Goal: Task Accomplishment & Management: Complete application form

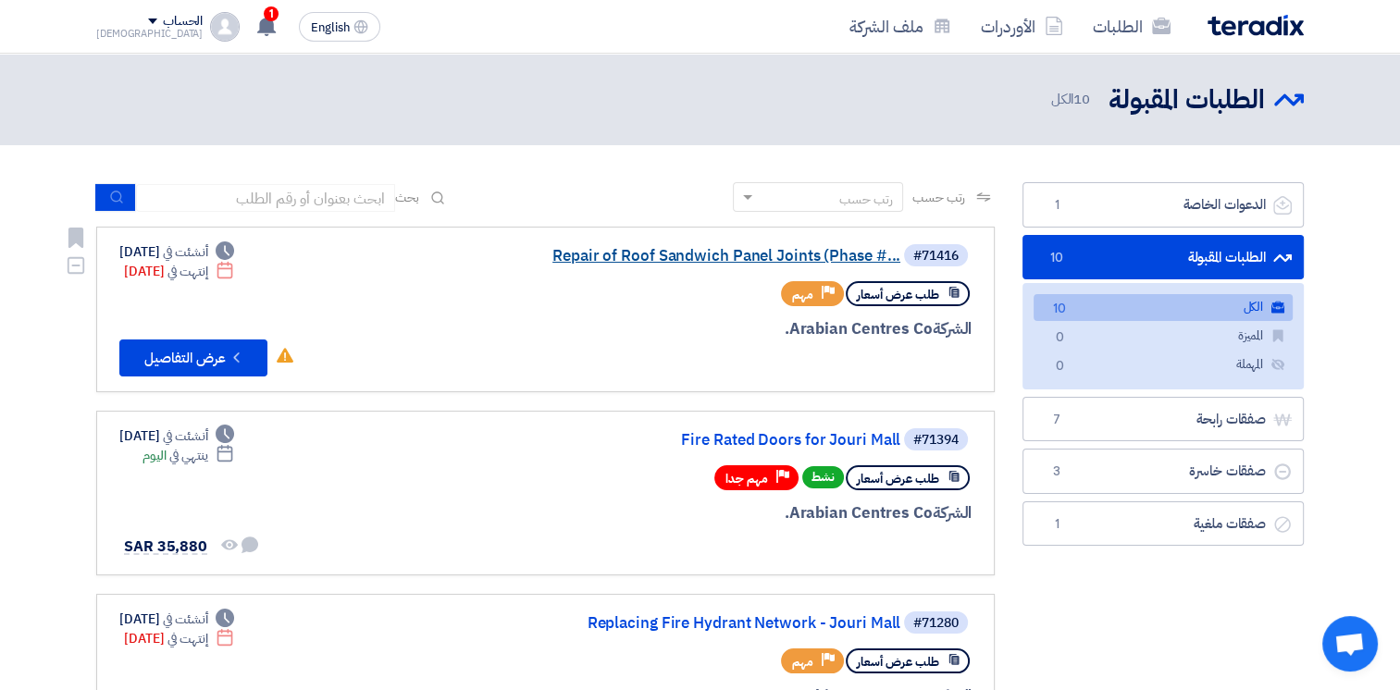
click at [687, 258] on link "Repair of Roof Sandwich Panel Joints (Phase #..." at bounding box center [715, 256] width 370 height 17
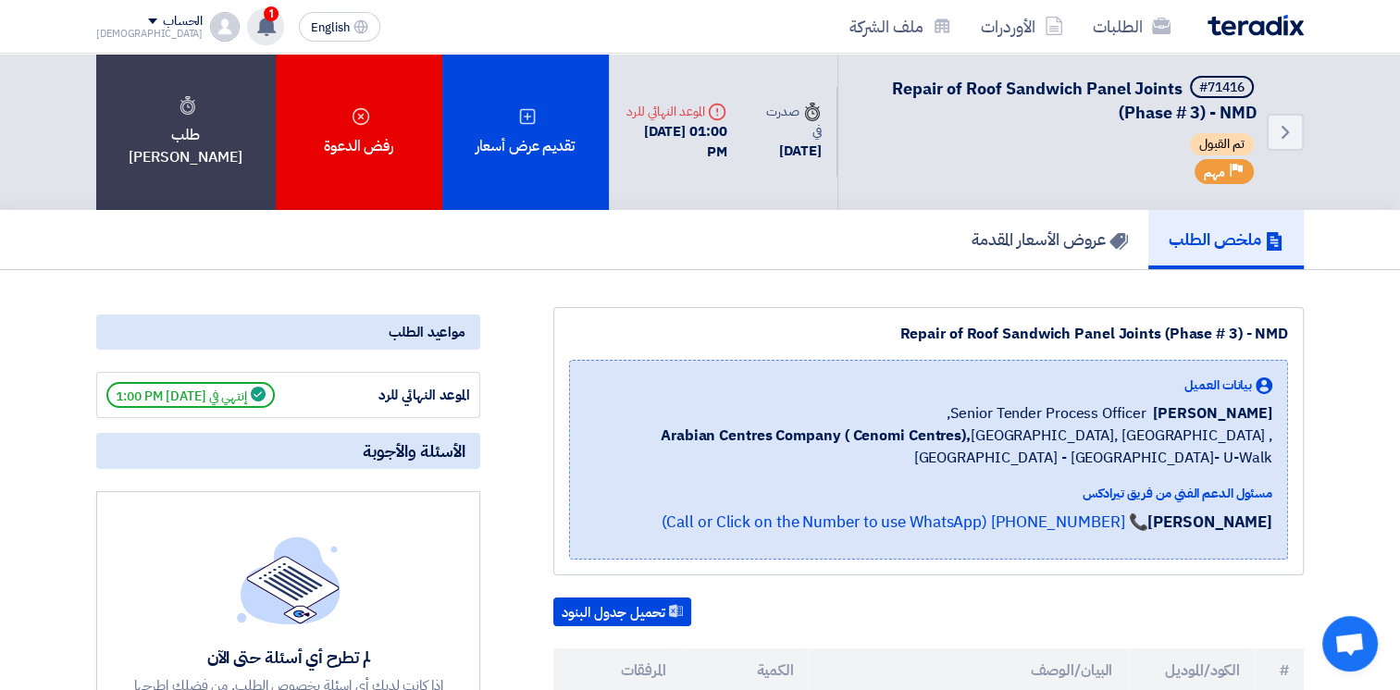
click at [257, 27] on use at bounding box center [266, 26] width 19 height 20
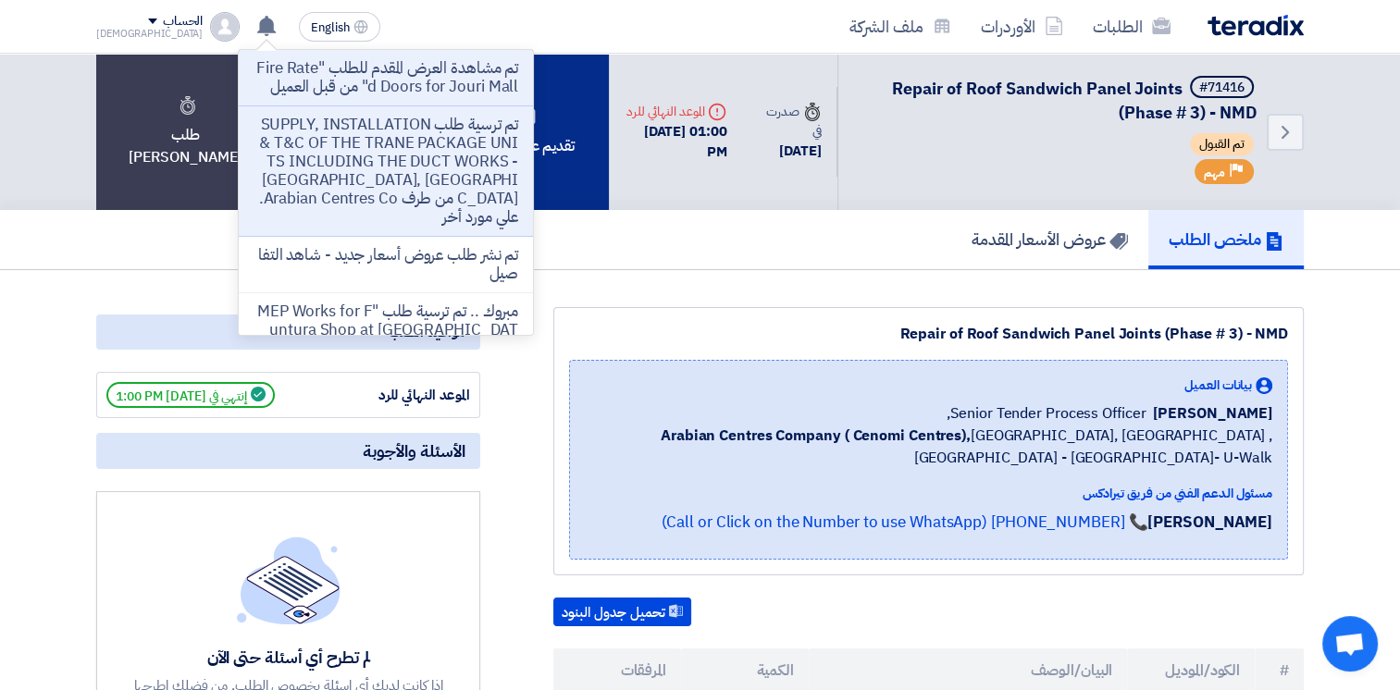
click at [551, 157] on div "تقديم عرض أسعار" at bounding box center [525, 132] width 167 height 156
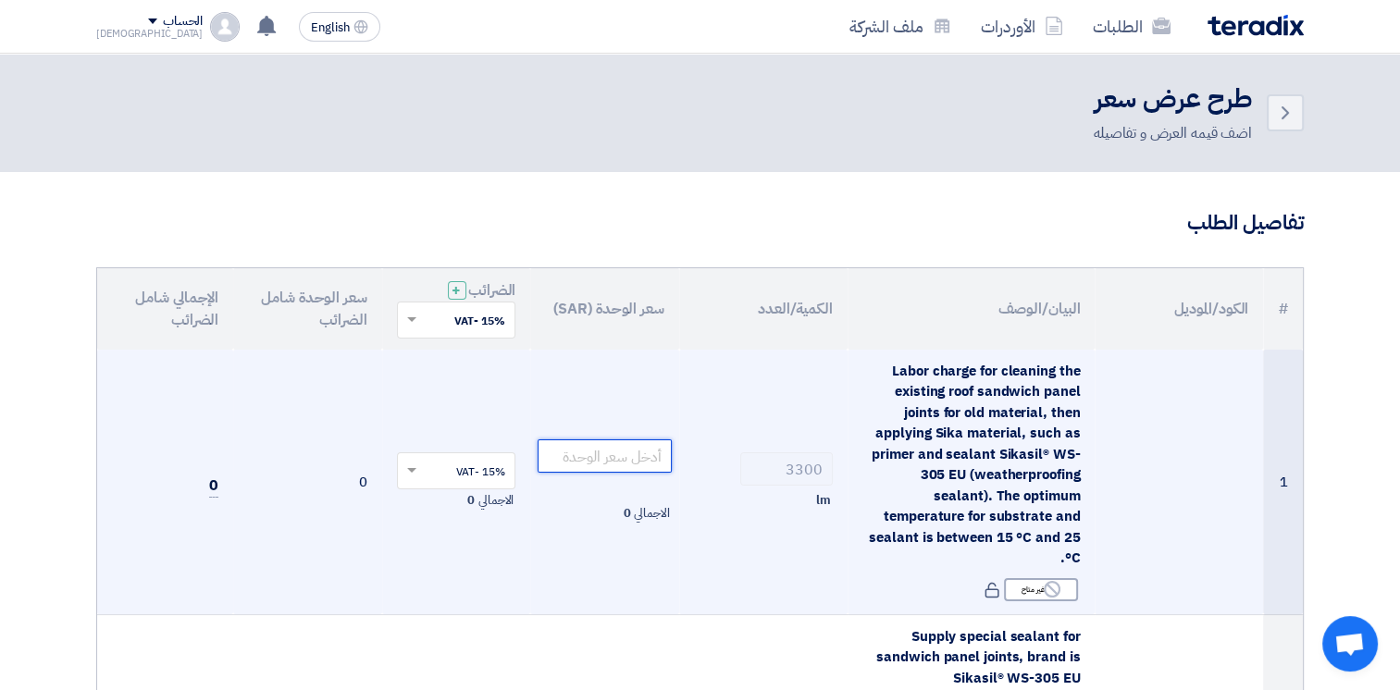
click at [618, 457] on input "number" at bounding box center [605, 455] width 134 height 33
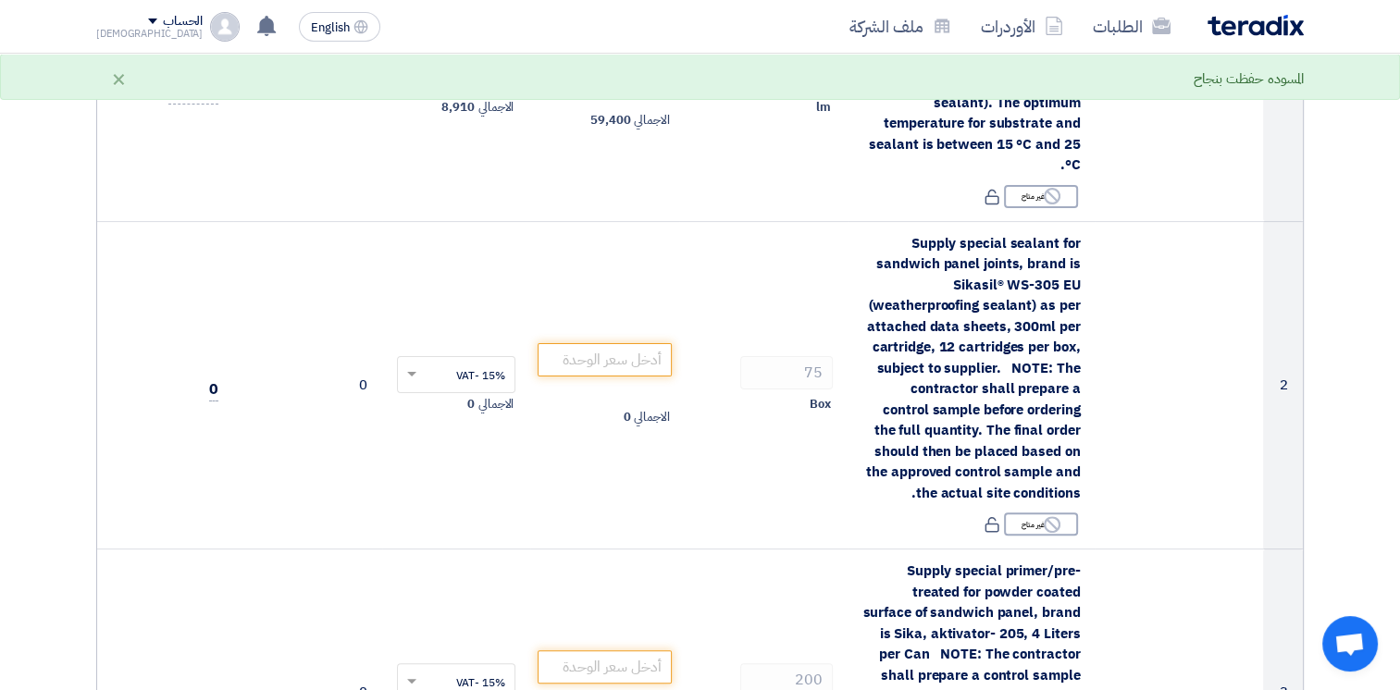
scroll to position [396, 0]
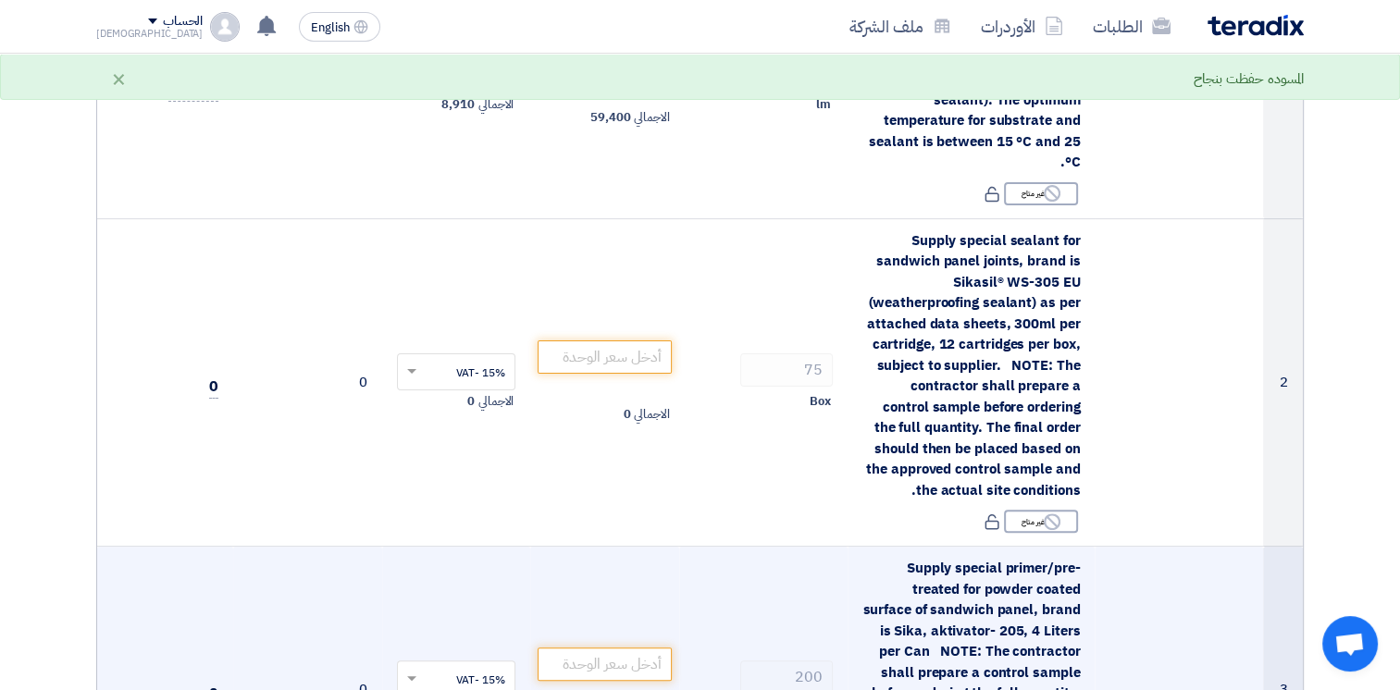
type input "18"
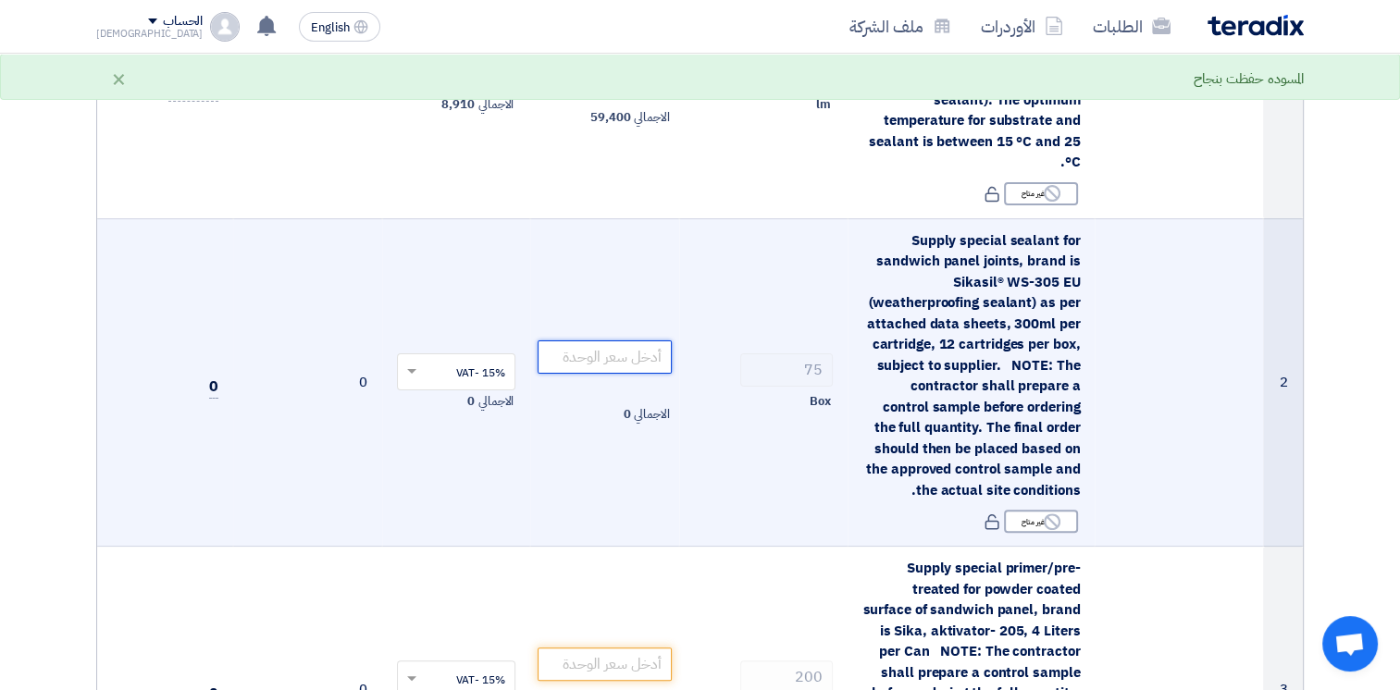
click at [629, 358] on input "number" at bounding box center [605, 356] width 134 height 33
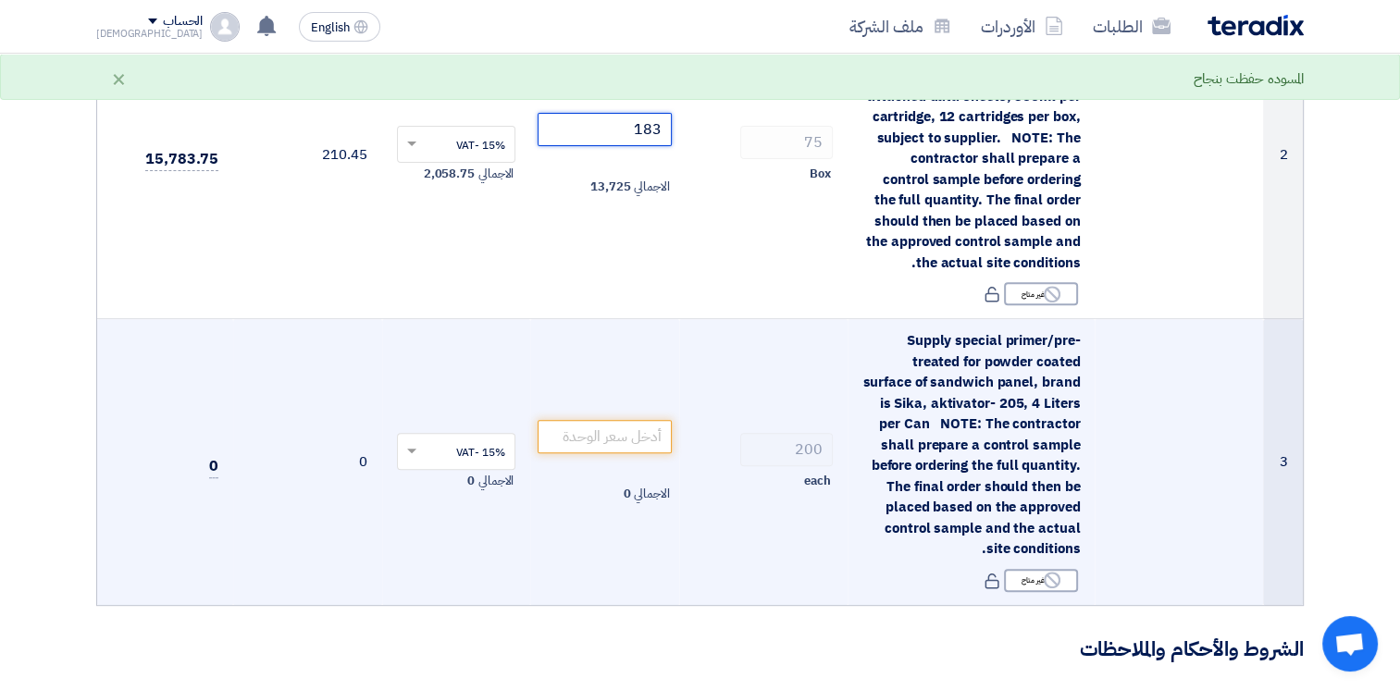
scroll to position [633, 0]
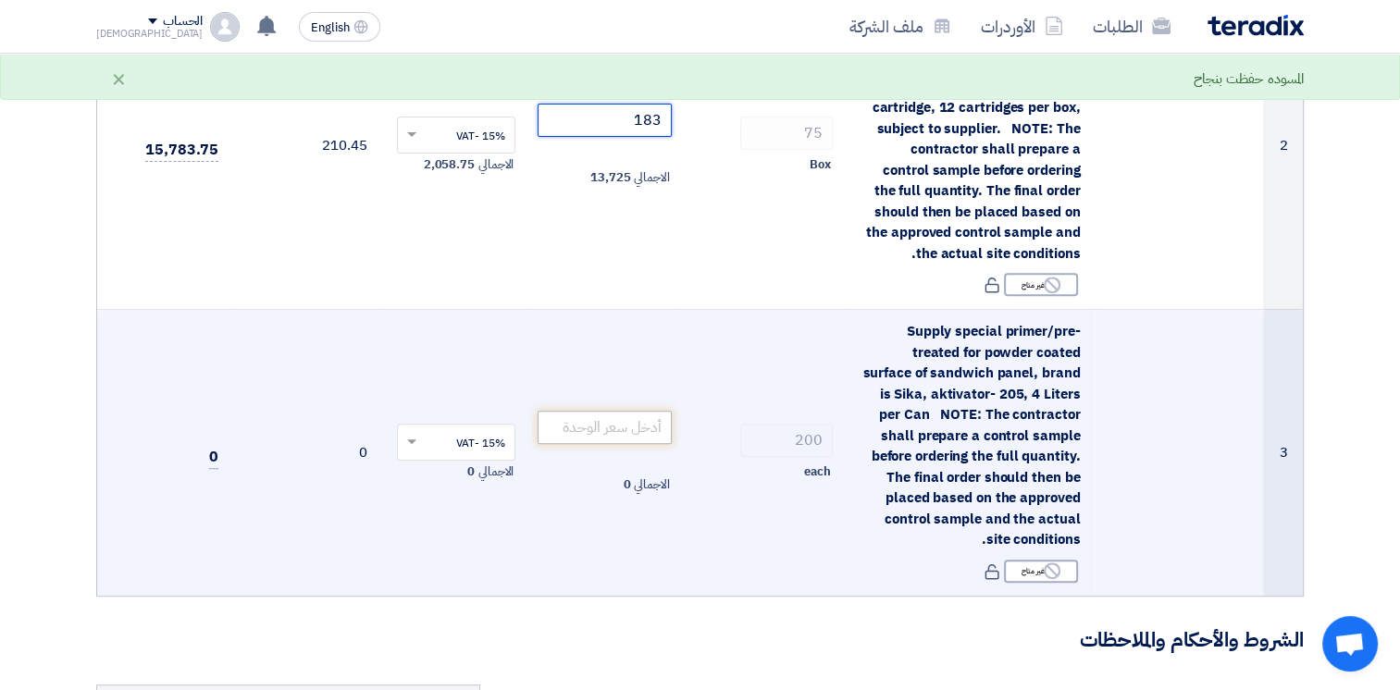
type input "183"
click at [606, 416] on input "number" at bounding box center [605, 427] width 134 height 33
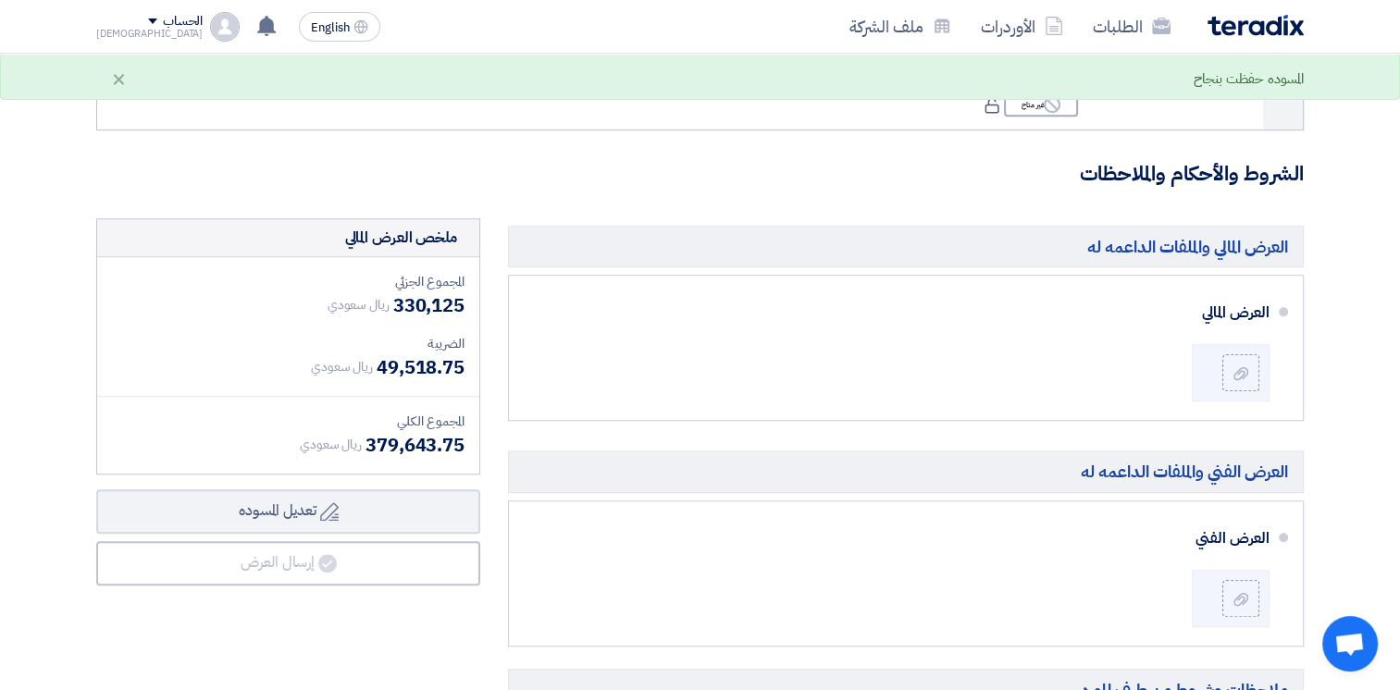
scroll to position [1118, 0]
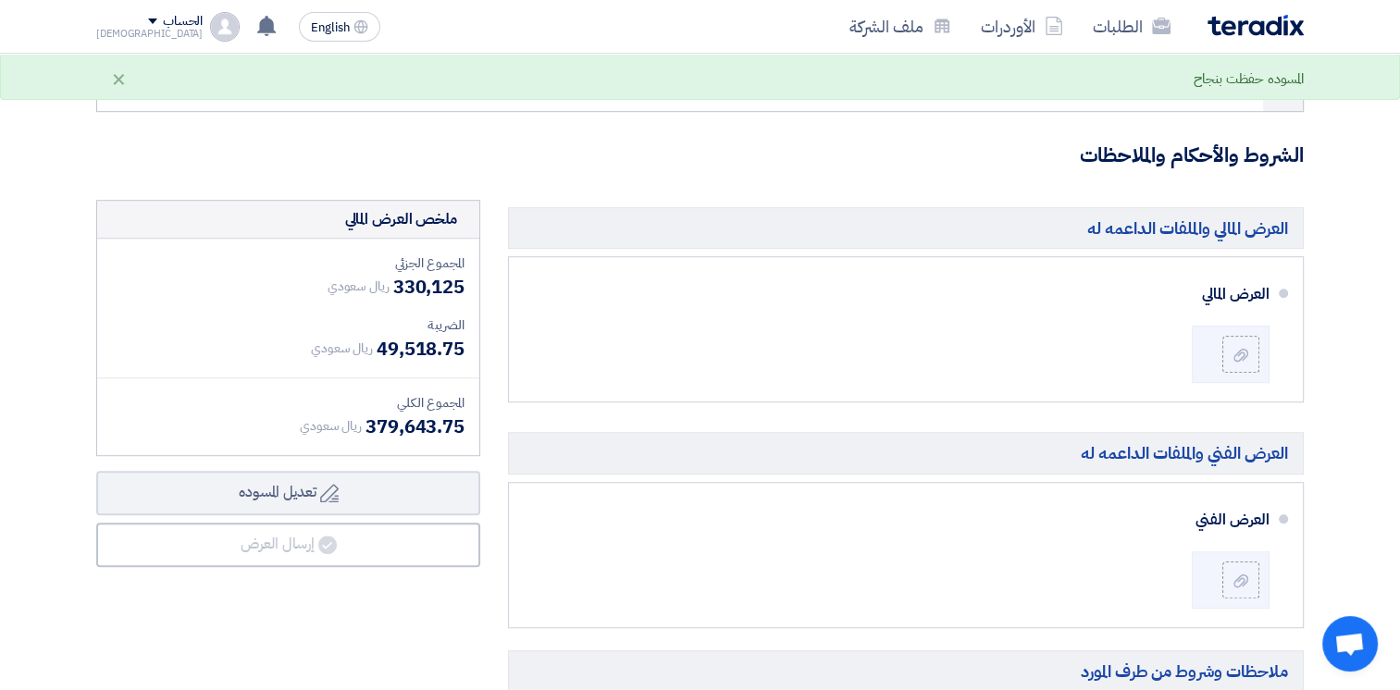
type input "1285"
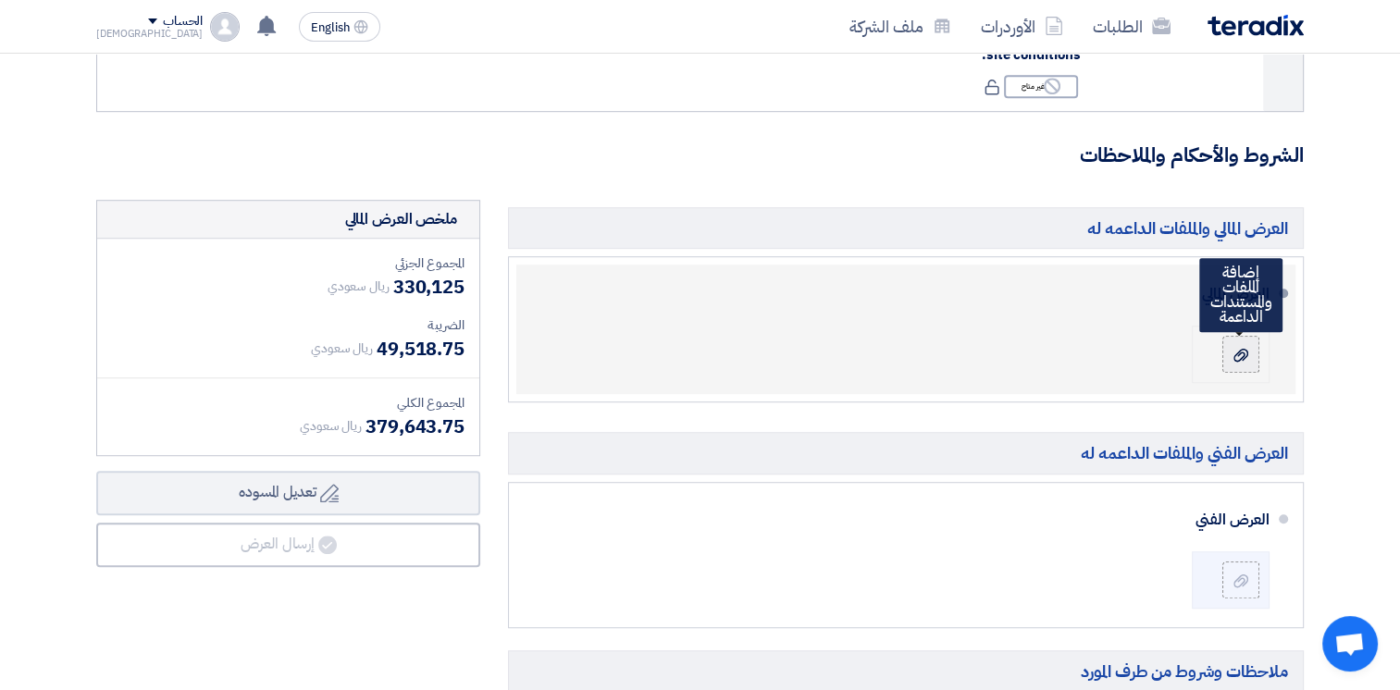
click at [1226, 359] on label at bounding box center [1240, 354] width 37 height 37
click at [0, 0] on input "file" at bounding box center [0, 0] width 0 height 0
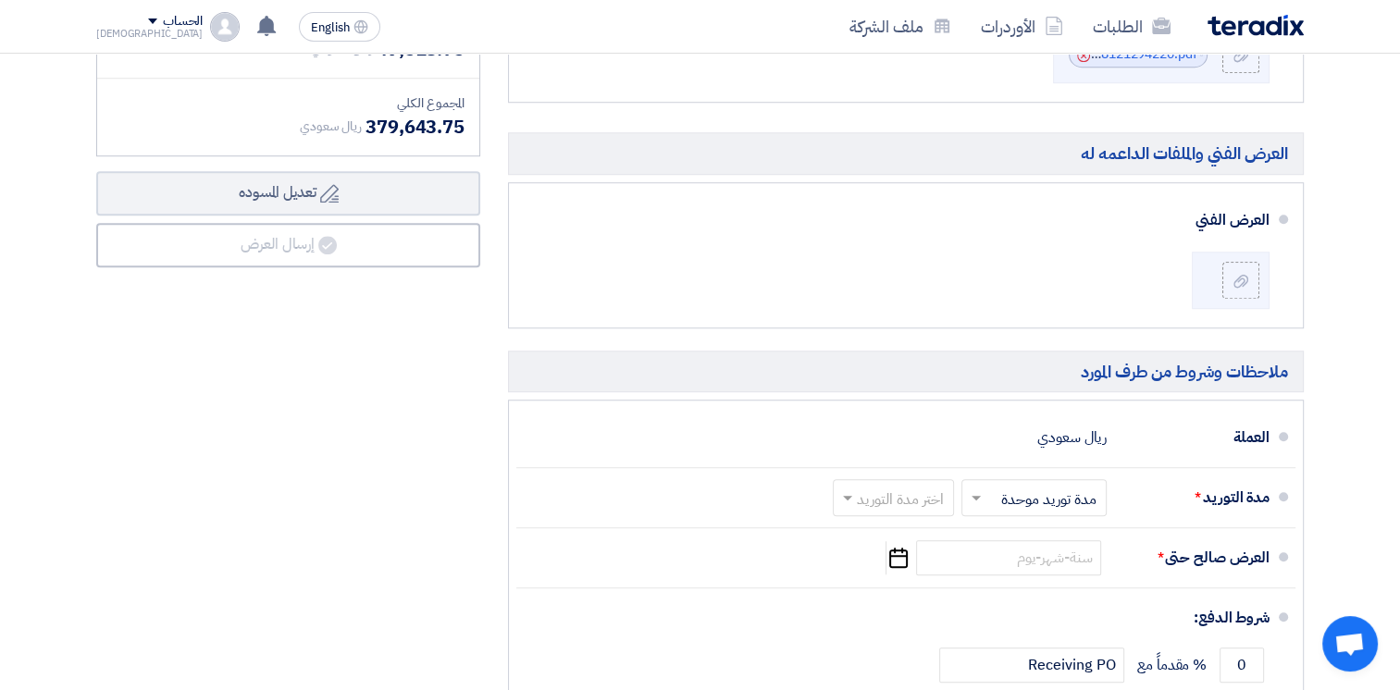
scroll to position [1458, 0]
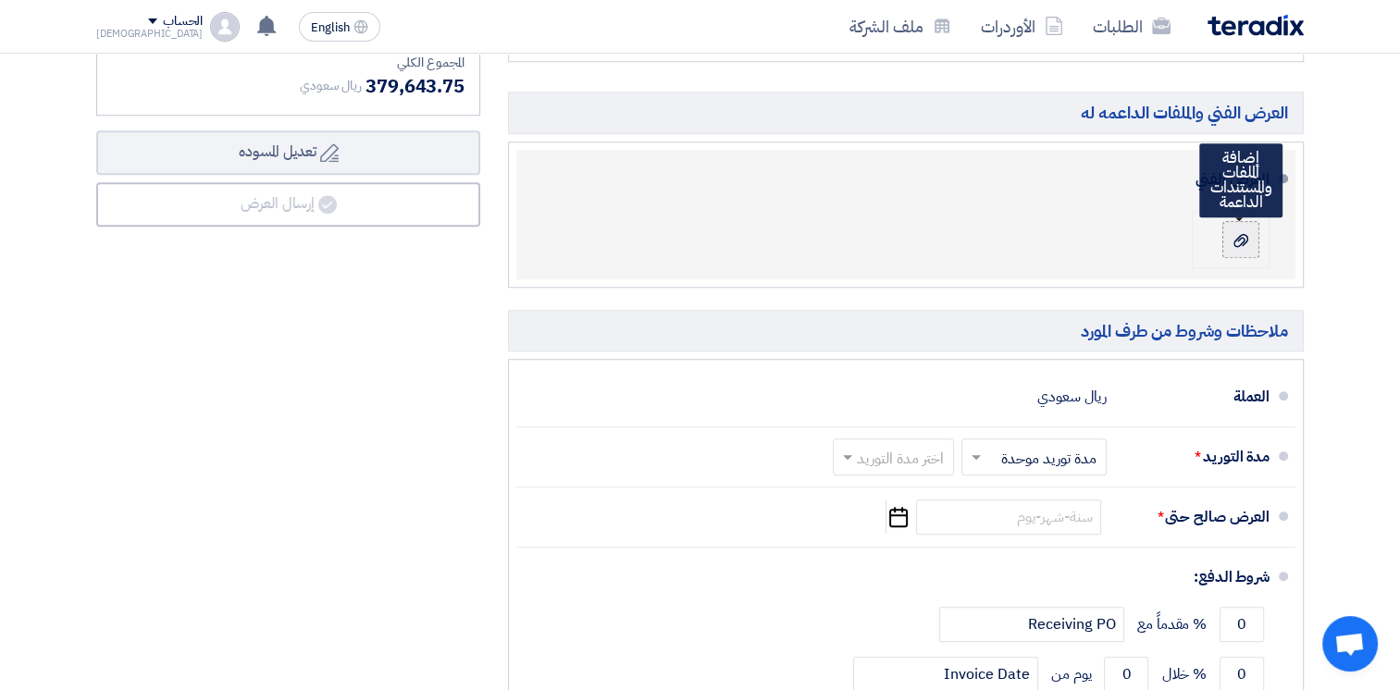
click at [1243, 243] on icon at bounding box center [1240, 240] width 15 height 15
click at [0, 0] on input "file" at bounding box center [0, 0] width 0 height 0
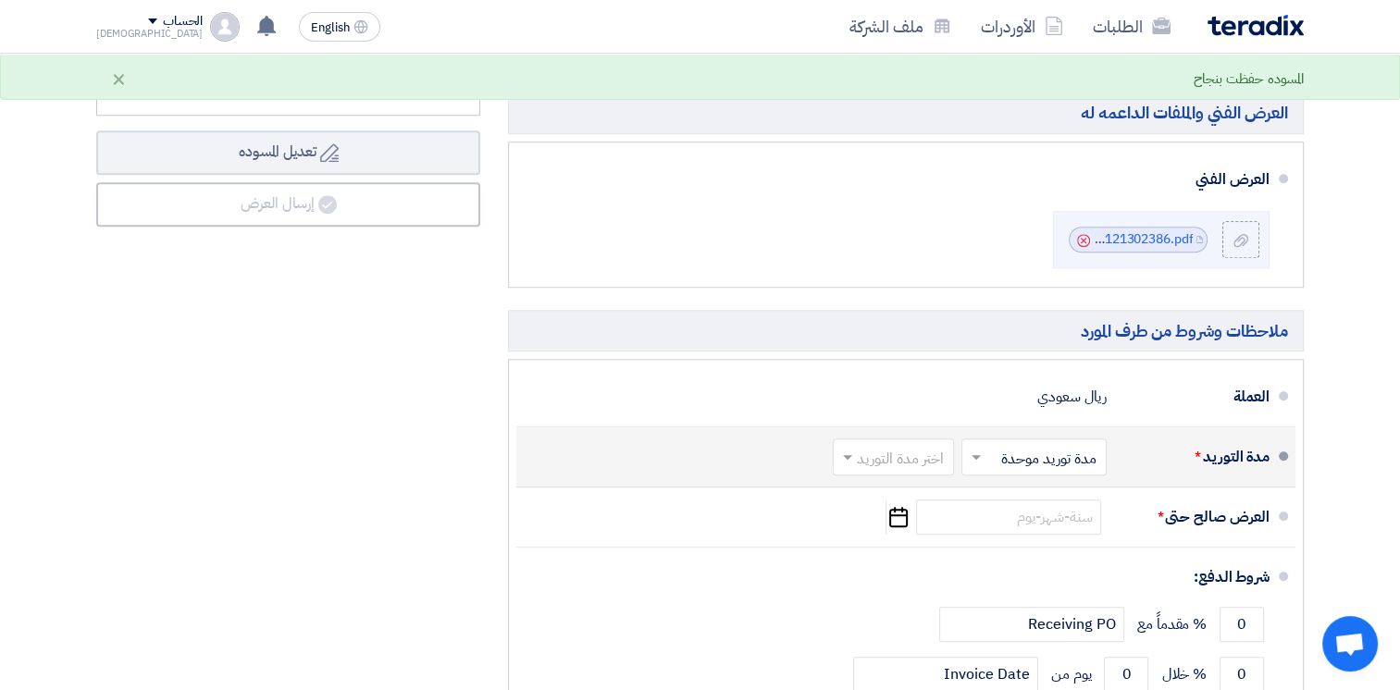
click at [934, 457] on input "text" at bounding box center [890, 458] width 112 height 27
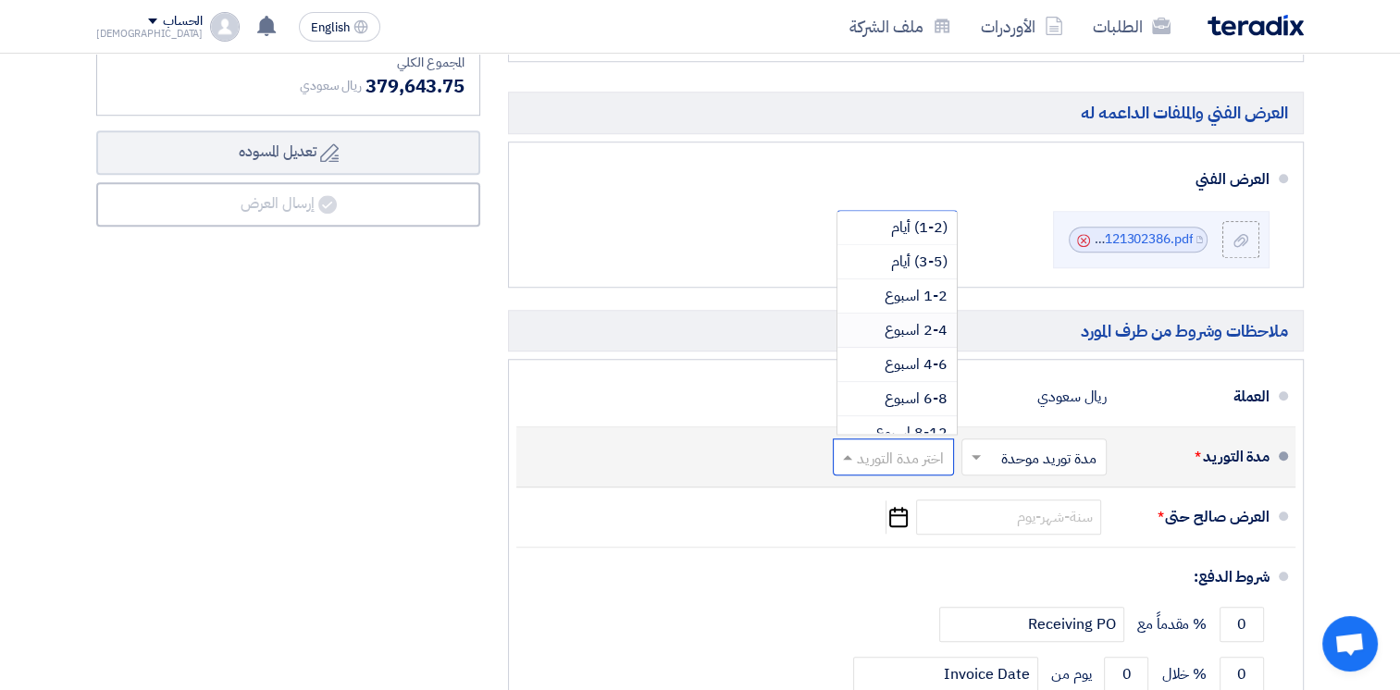
click at [917, 329] on span "2-4 اسبوع" at bounding box center [916, 330] width 63 height 22
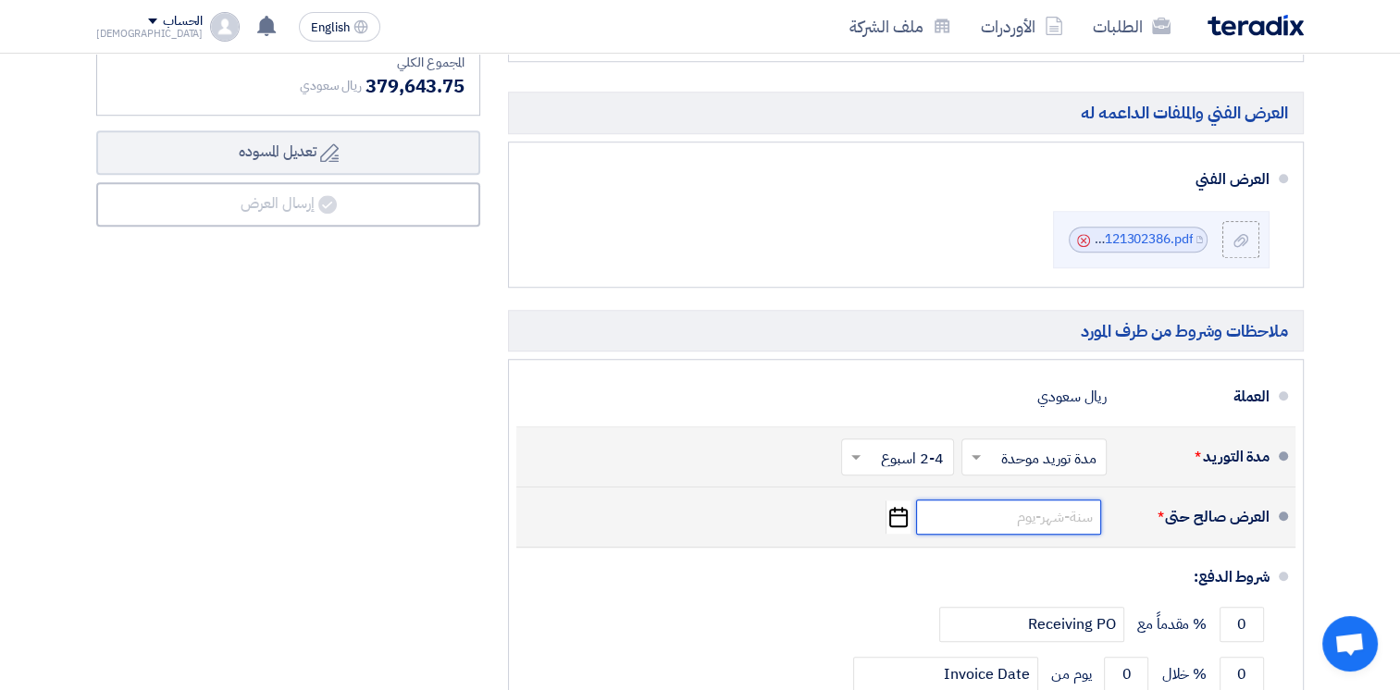
click at [1014, 513] on input at bounding box center [1008, 517] width 185 height 35
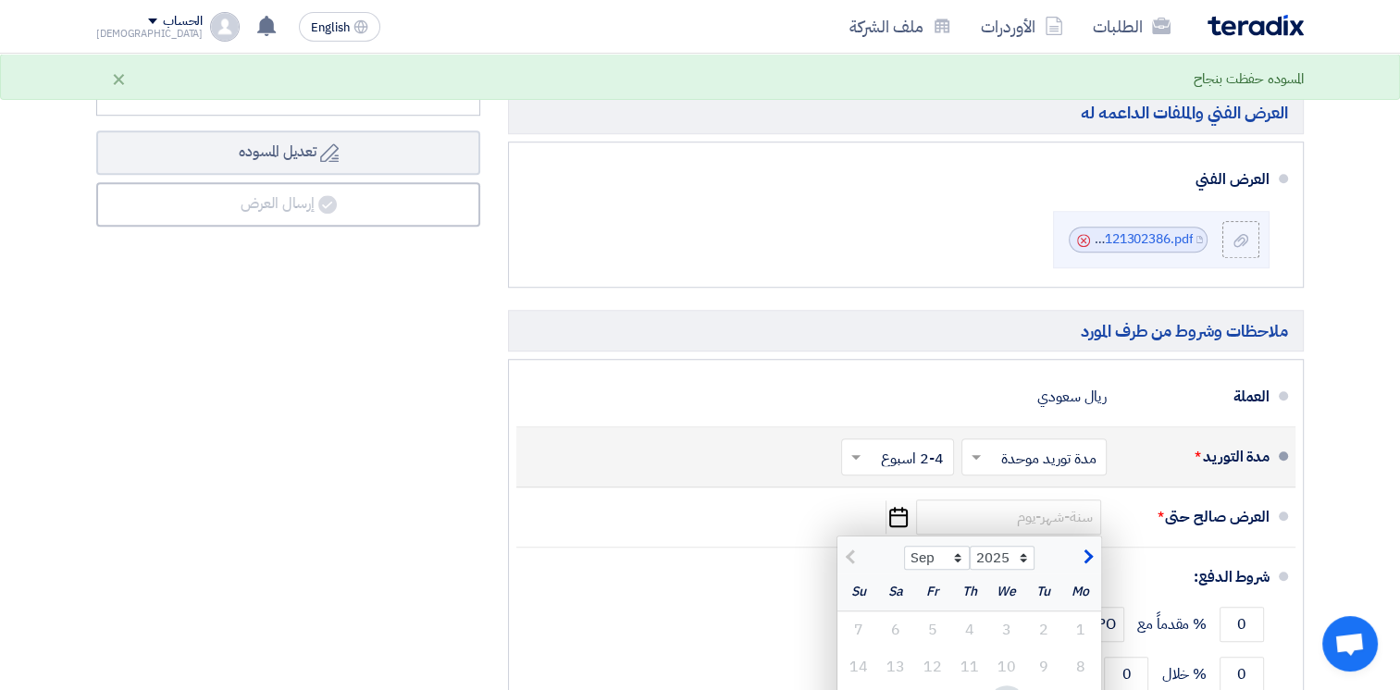
scroll to position [1921, 0]
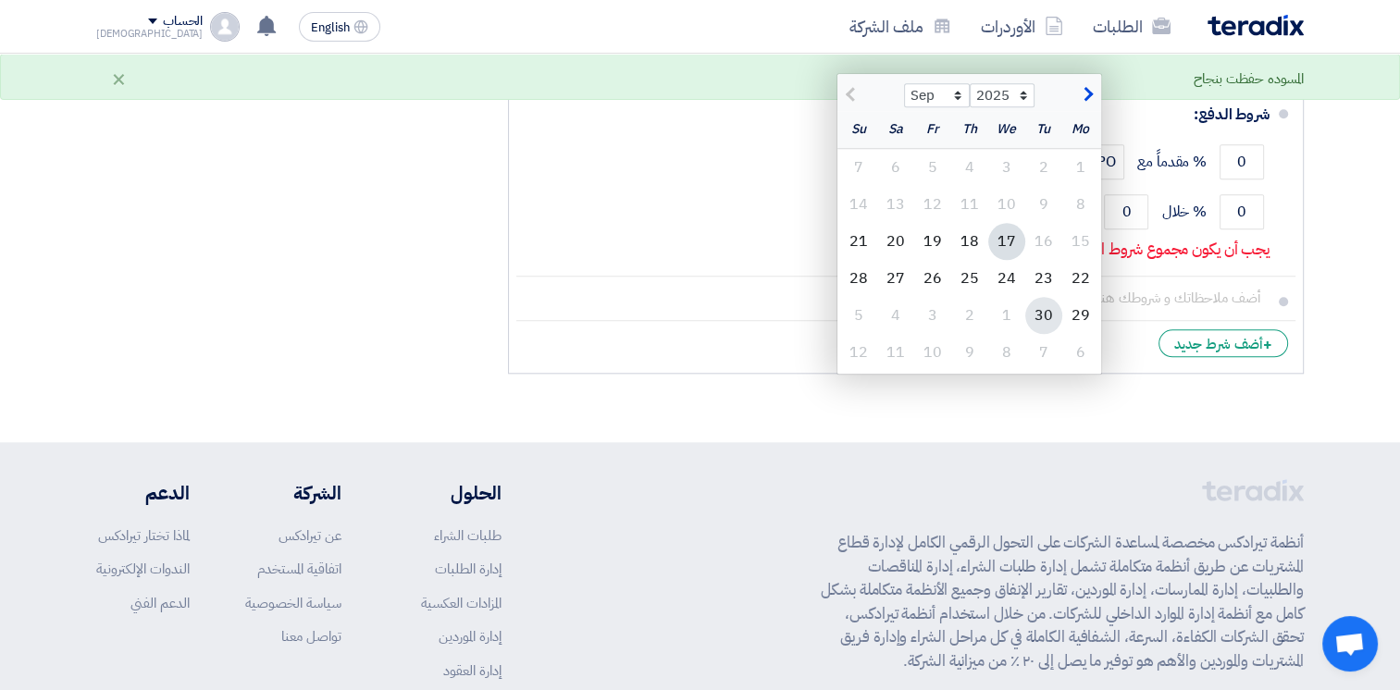
click at [1036, 309] on div "30" at bounding box center [1043, 315] width 37 height 37
type input "[DATE]"
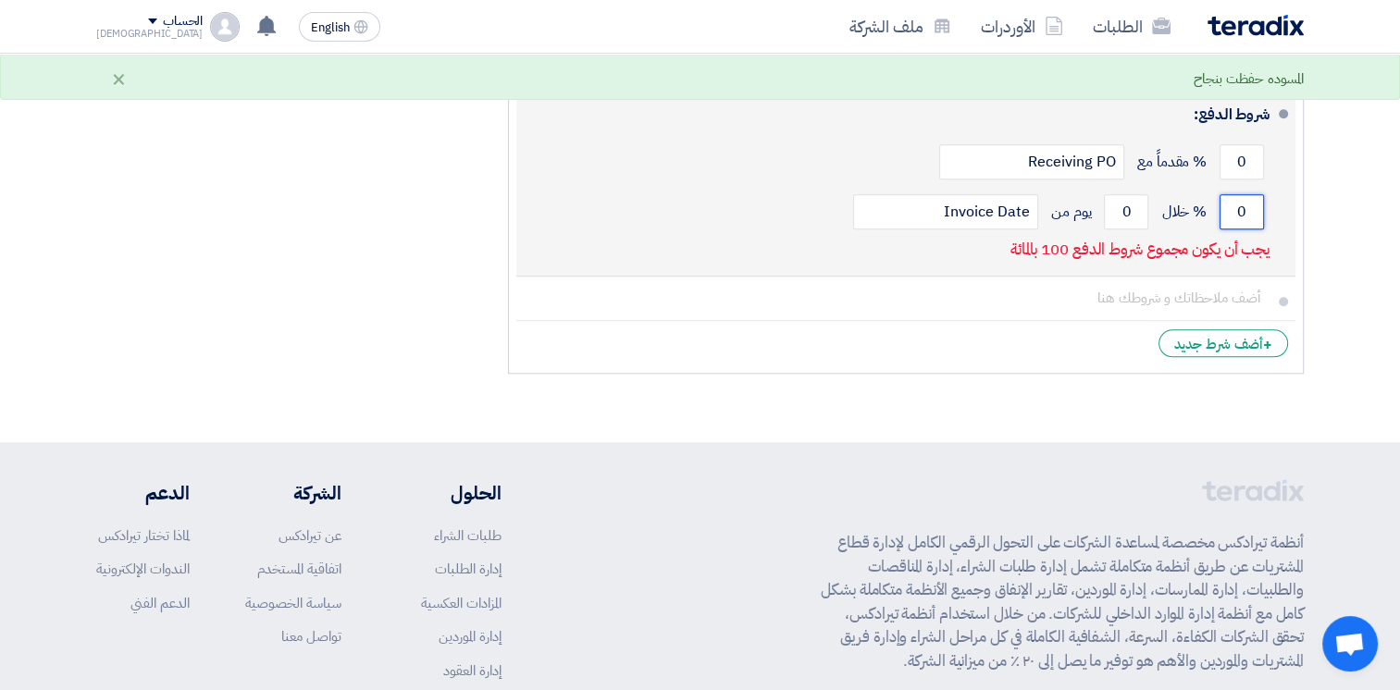
drag, startPoint x: 1226, startPoint y: 205, endPoint x: 1273, endPoint y: 203, distance: 47.3
click at [1273, 203] on li "شروط الدفع: 0 % مقدماً مع Receiving PO 0 % خلال 0 Invoice Date" at bounding box center [905, 181] width 779 height 192
type input "0"
type input "100"
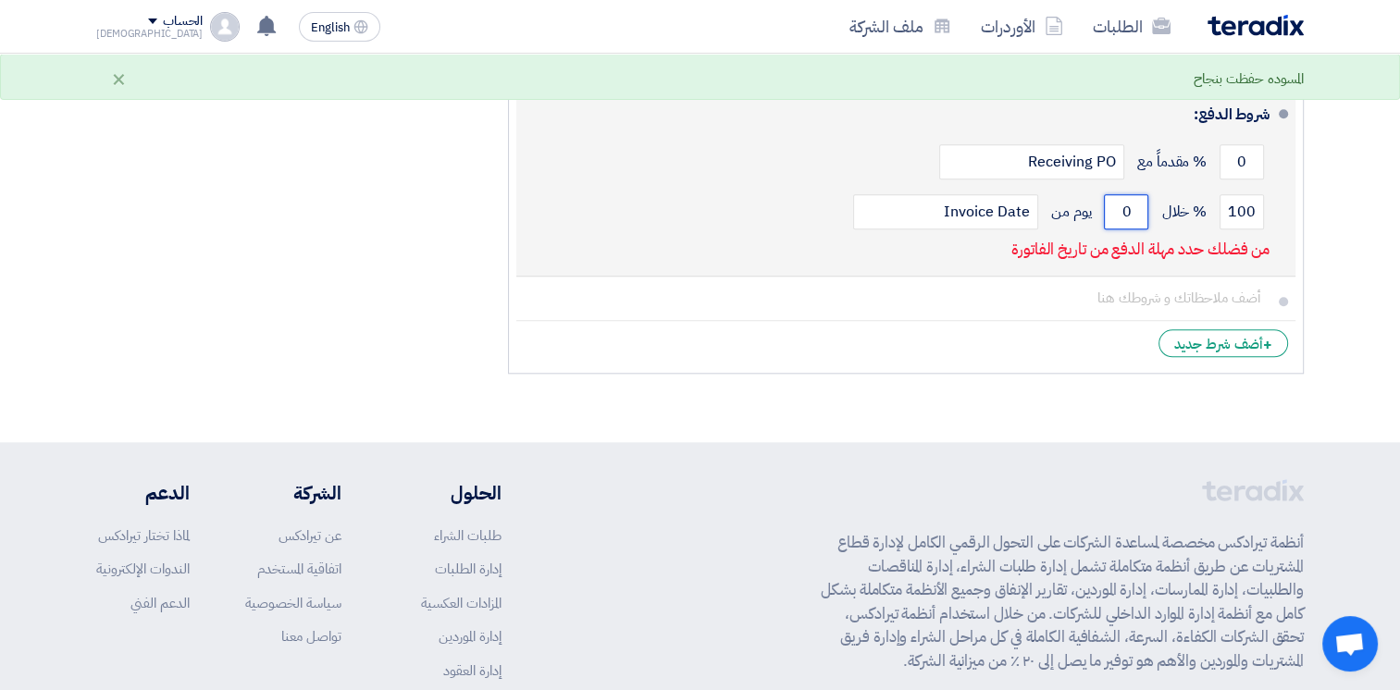
drag, startPoint x: 1132, startPoint y: 208, endPoint x: 1095, endPoint y: 204, distance: 36.4
click at [1095, 204] on div "100 % خلال 0 يوم من Invoice Date" at bounding box center [900, 212] width 738 height 50
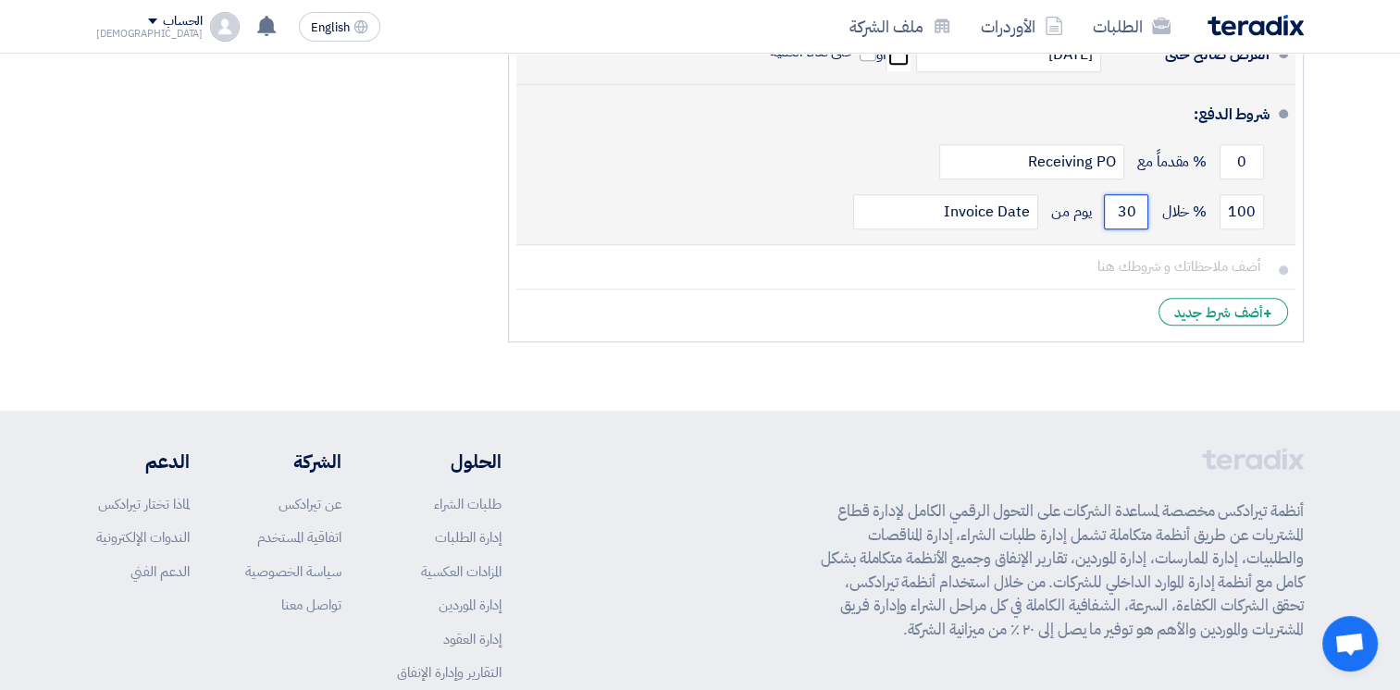
type input "30"
click at [863, 187] on div "100 % خلال 30 يوم من Invoice Date" at bounding box center [900, 212] width 738 height 50
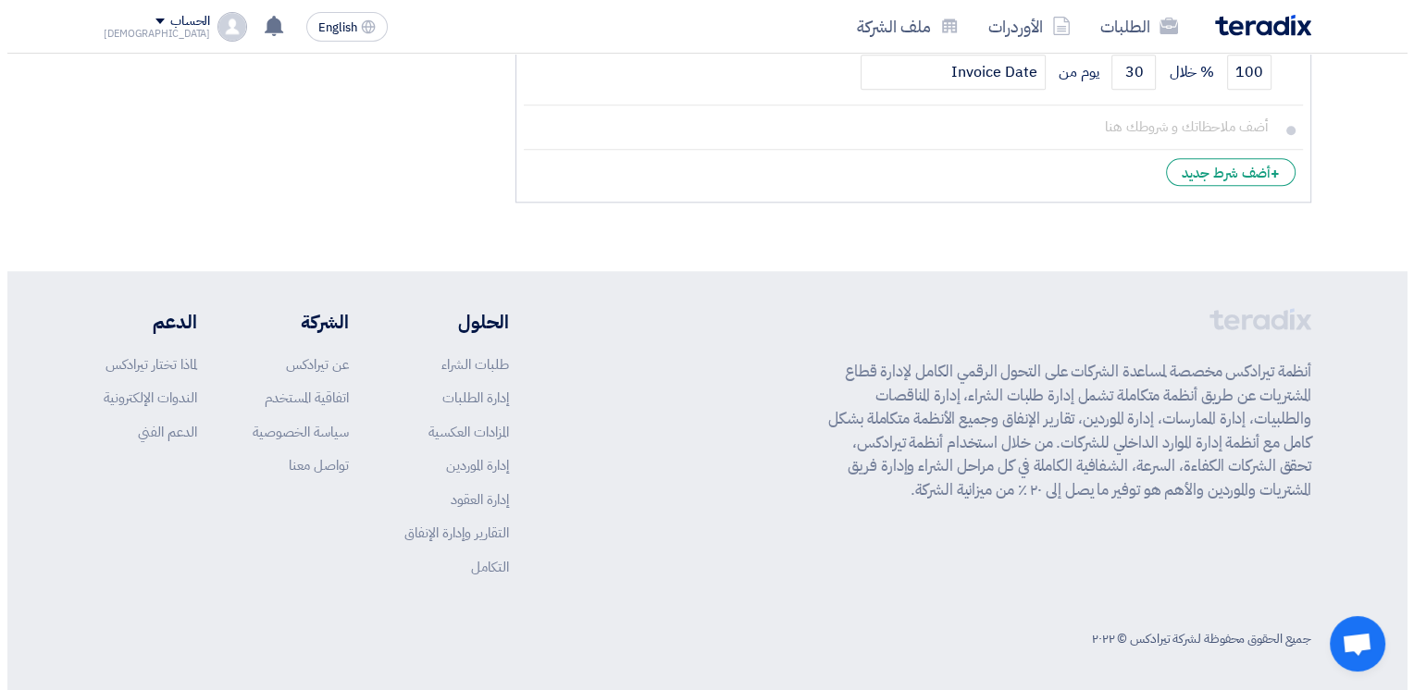
scroll to position [1135, 0]
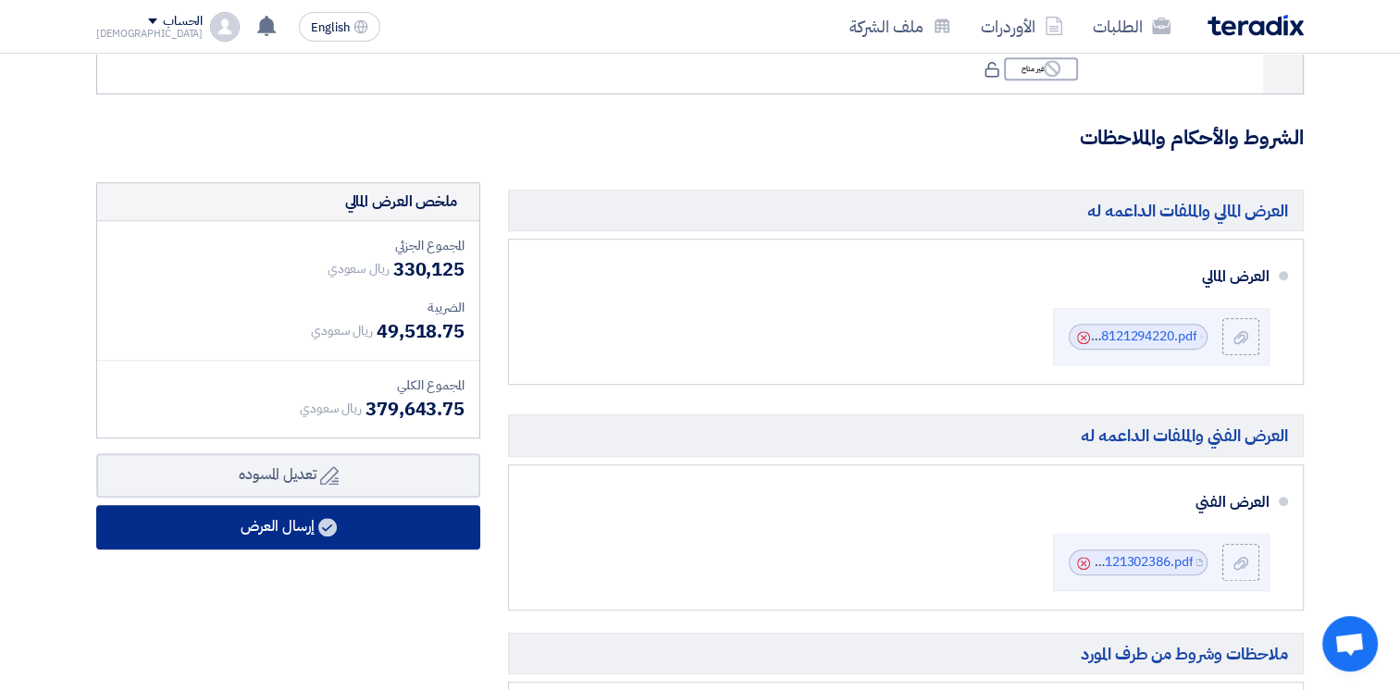
click at [340, 535] on button "إرسال العرض" at bounding box center [288, 527] width 384 height 44
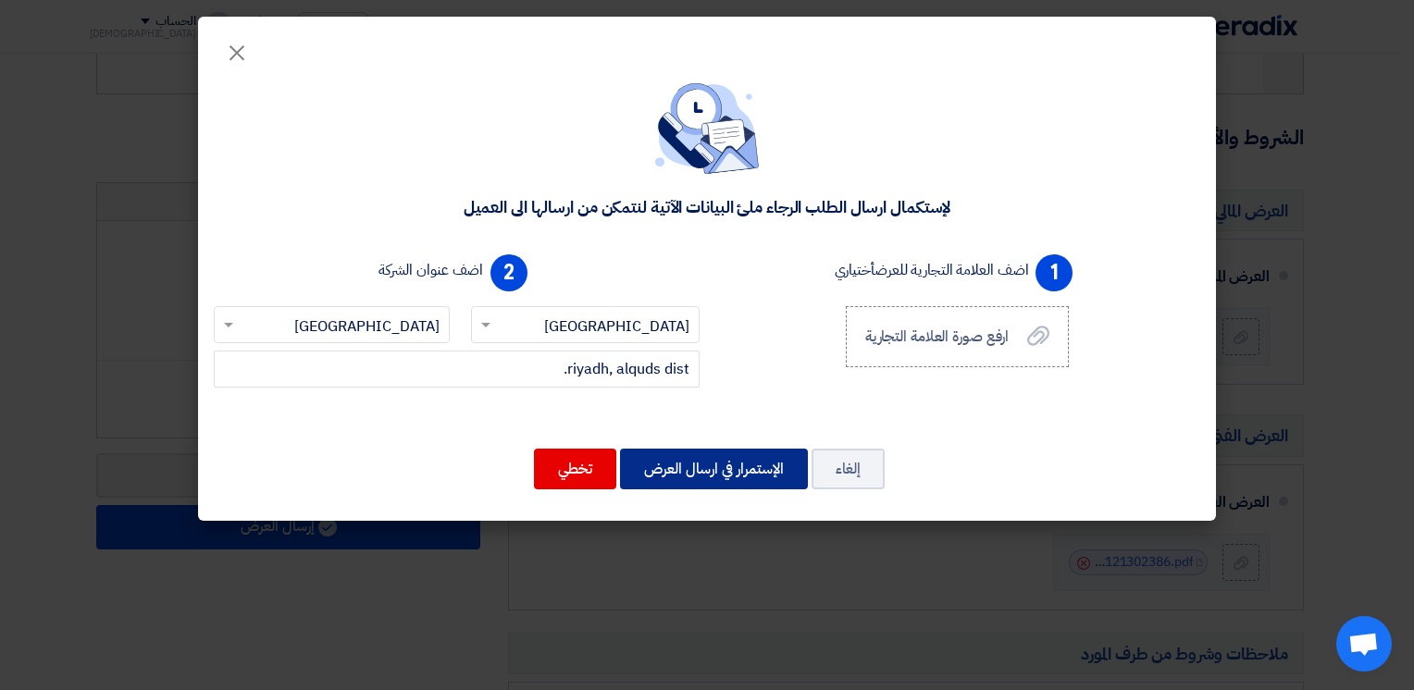
click at [707, 461] on button "الإستمرار في ارسال العرض" at bounding box center [714, 469] width 188 height 41
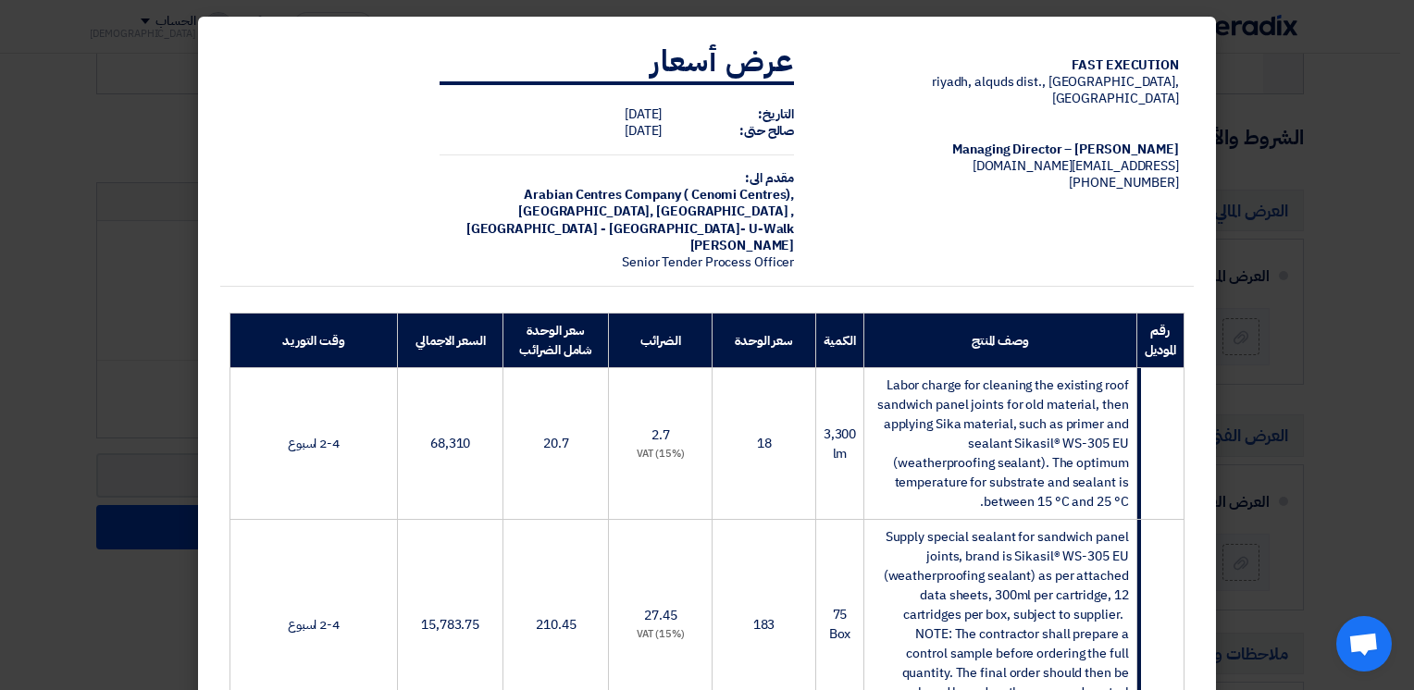
scroll to position [923, 0]
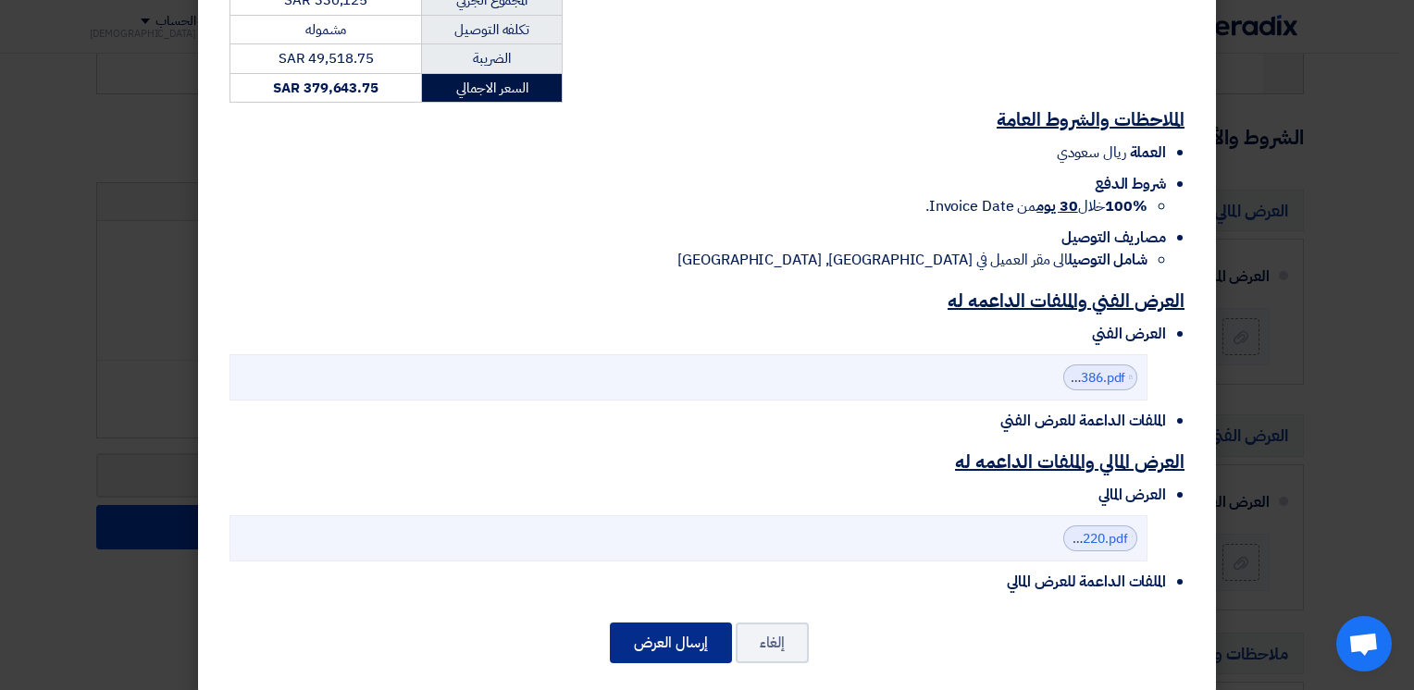
click at [707, 623] on button "إرسال العرض" at bounding box center [671, 643] width 122 height 41
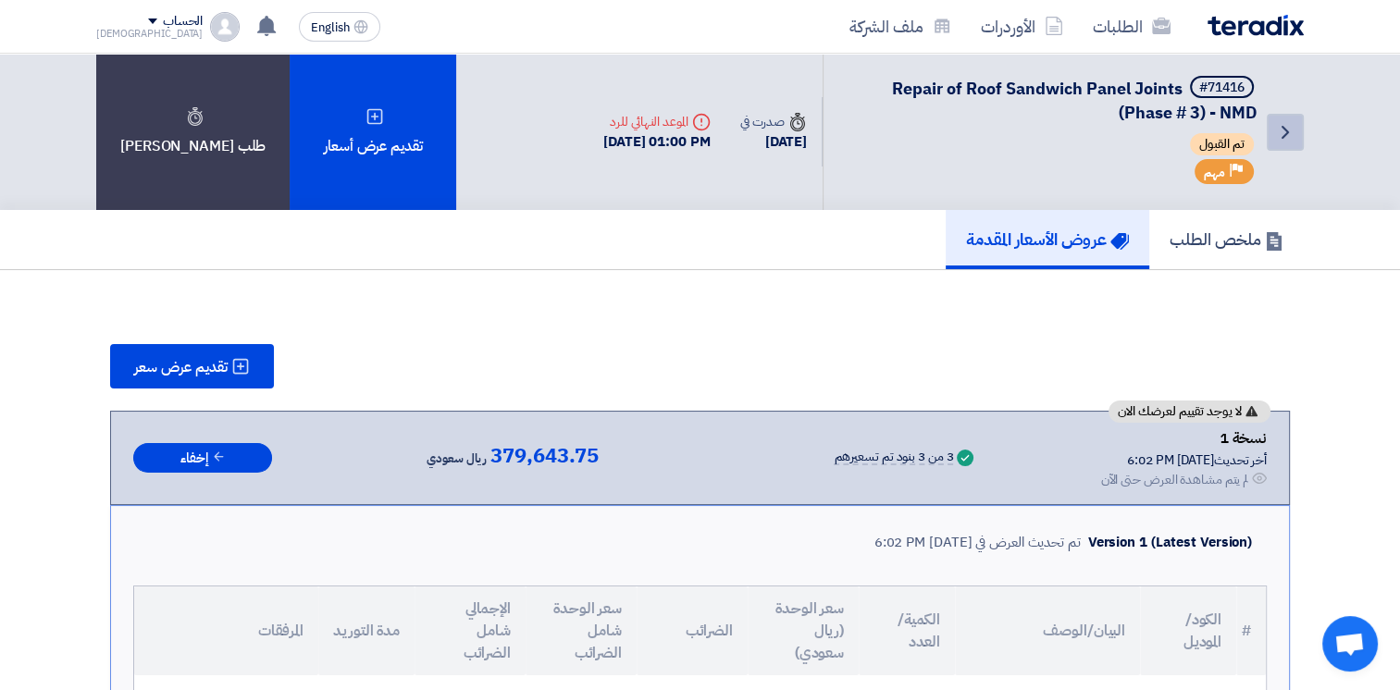
click at [1293, 135] on icon "Back" at bounding box center [1285, 132] width 22 height 22
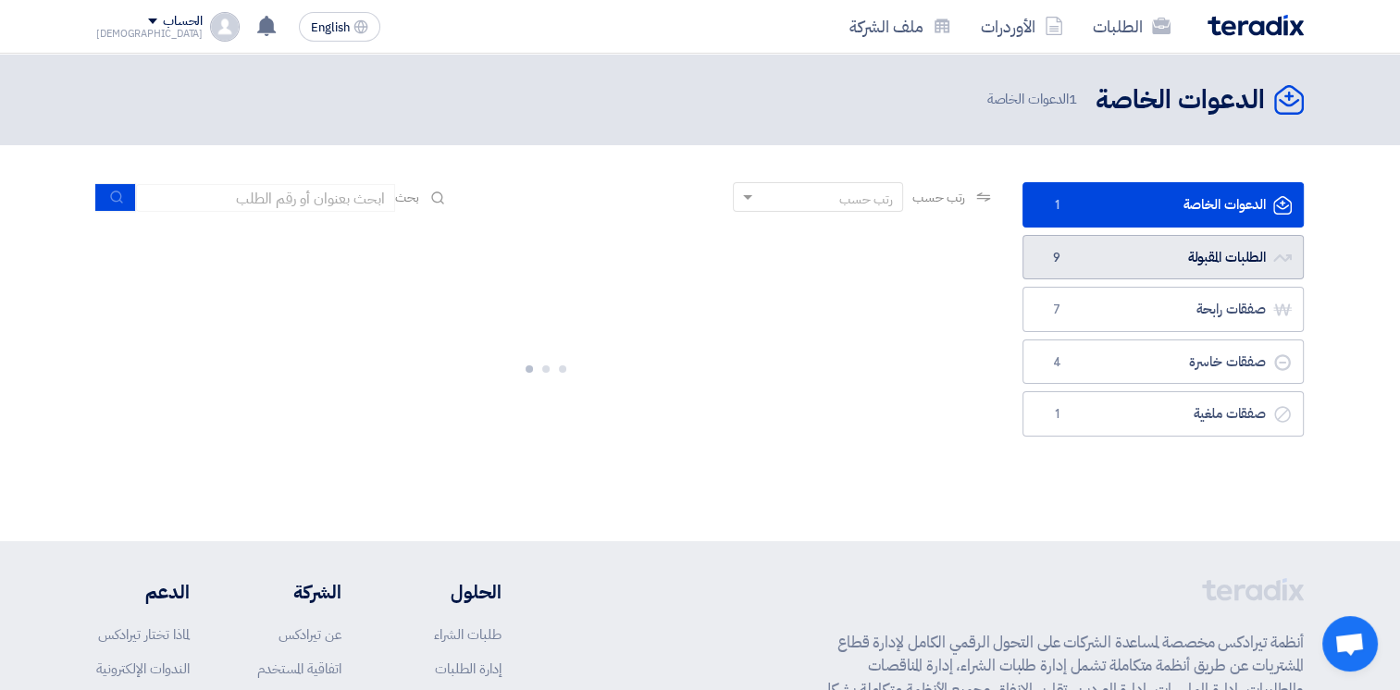
click at [1156, 265] on link "الطلبات المقبولة الطلبات المقبولة 9" at bounding box center [1162, 257] width 281 height 45
